Goal: Navigation & Orientation: Understand site structure

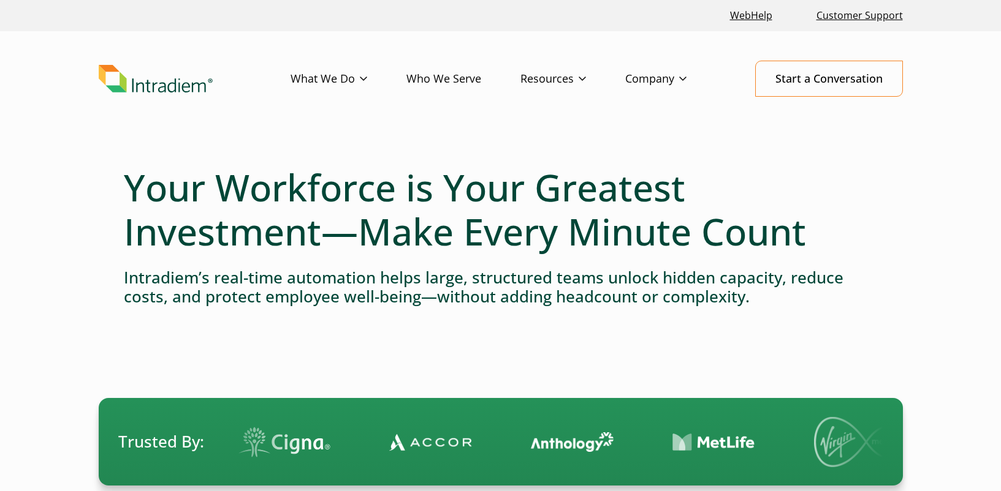
click at [326, 296] on h4 "Intradiem’s real-time automation helps large, structured teams unlock hidden ca…" at bounding box center [501, 287] width 754 height 38
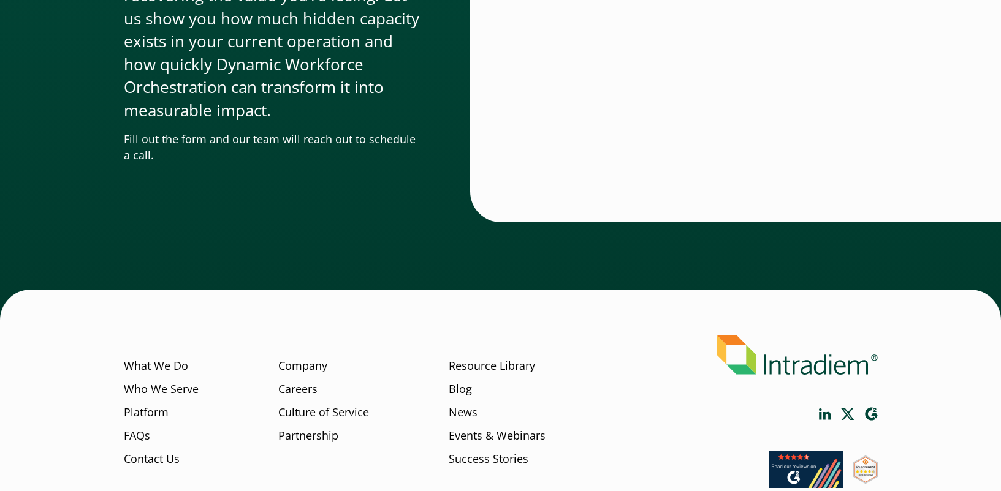
scroll to position [4189, 5]
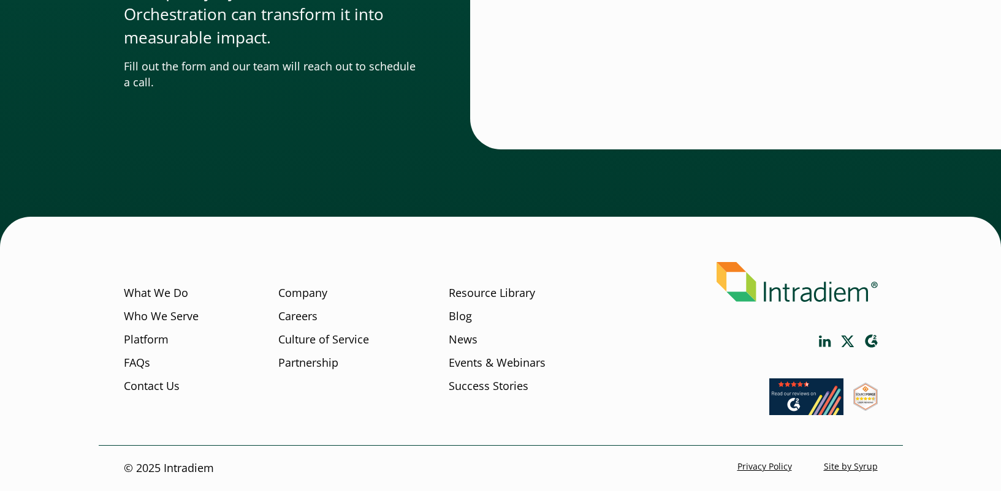
click at [491, 249] on div "What We Do Who We Serve Platform FAQs Contact Us Company Careers Culture of Ser…" at bounding box center [501, 347] width 804 height 198
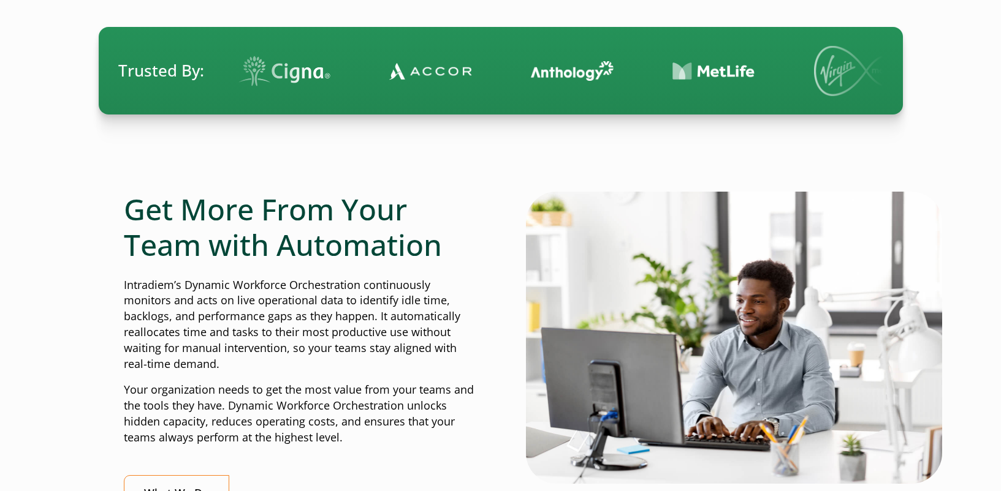
scroll to position [420, 0]
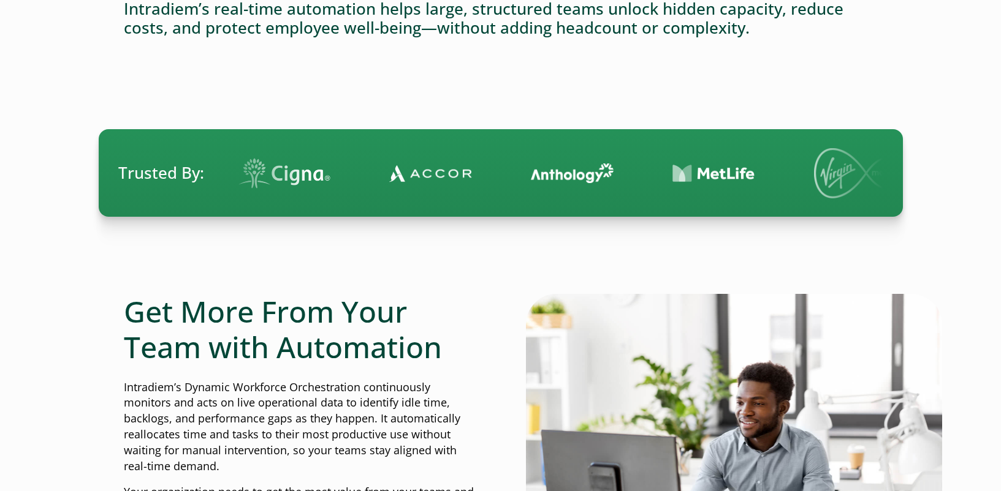
scroll to position [0, 0]
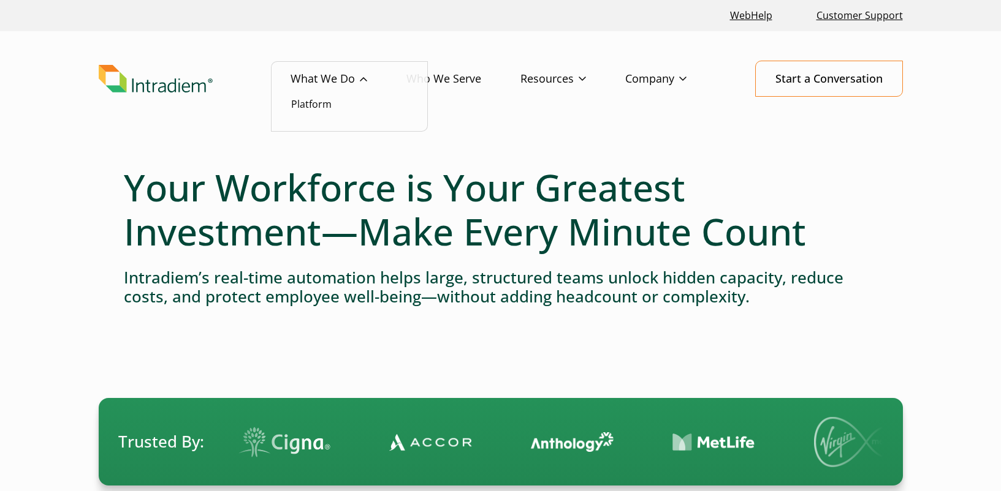
click at [333, 99] on li "Platform" at bounding box center [349, 104] width 116 height 16
click at [324, 102] on link "Platform" at bounding box center [311, 103] width 40 height 13
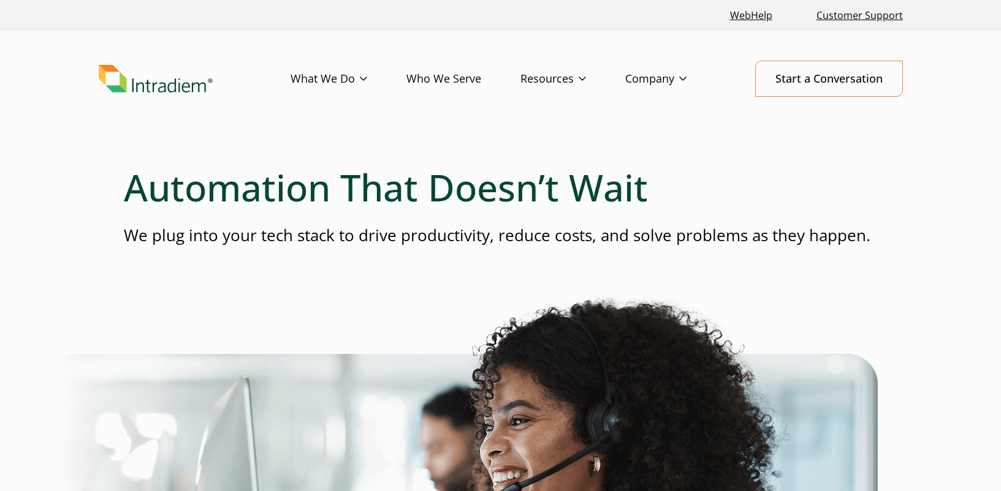
click at [161, 87] on img "Link to homepage of Intradiem" at bounding box center [156, 79] width 114 height 28
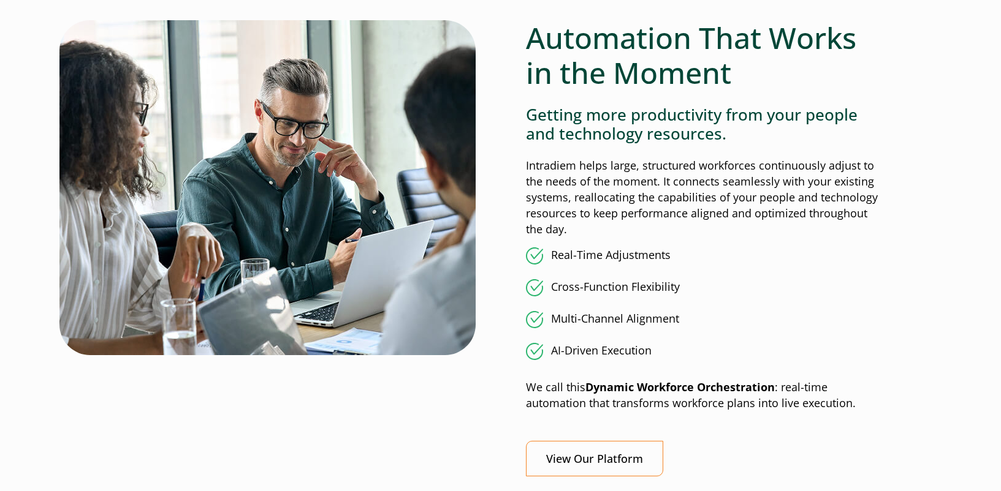
scroll to position [959, 1]
